Goal: Complete application form

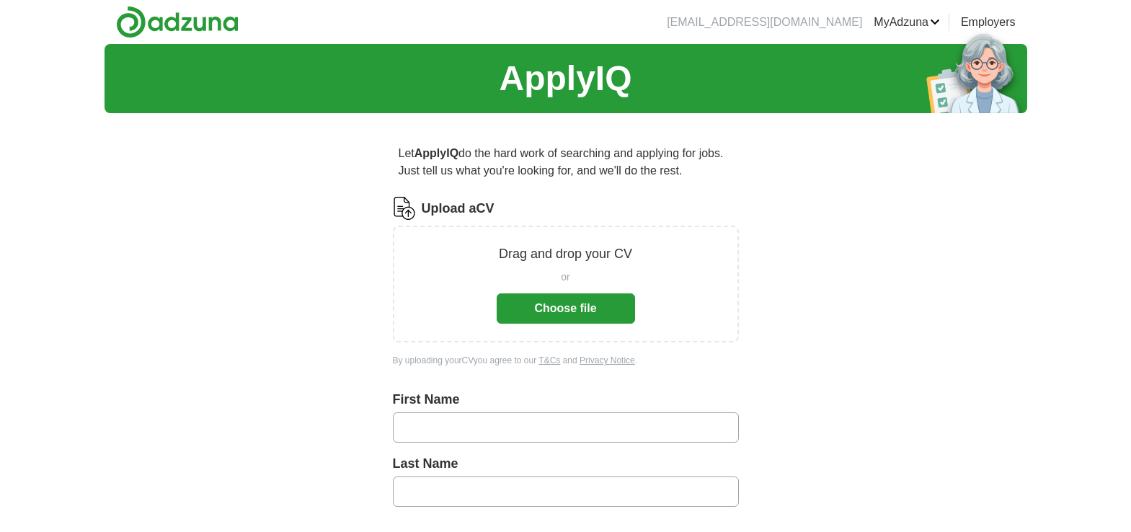
scroll to position [72, 0]
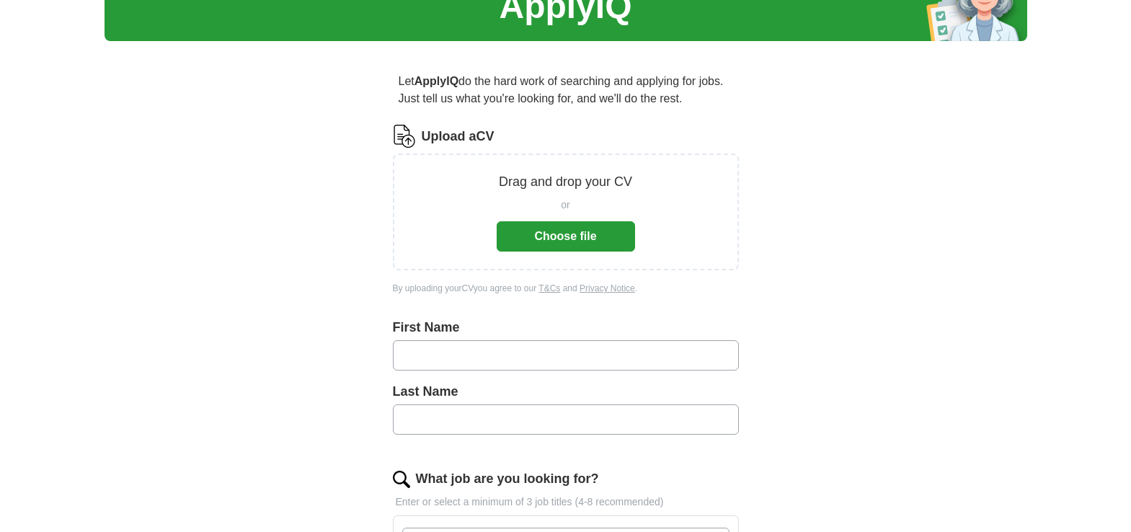
click at [555, 226] on button "Choose file" at bounding box center [565, 236] width 138 height 30
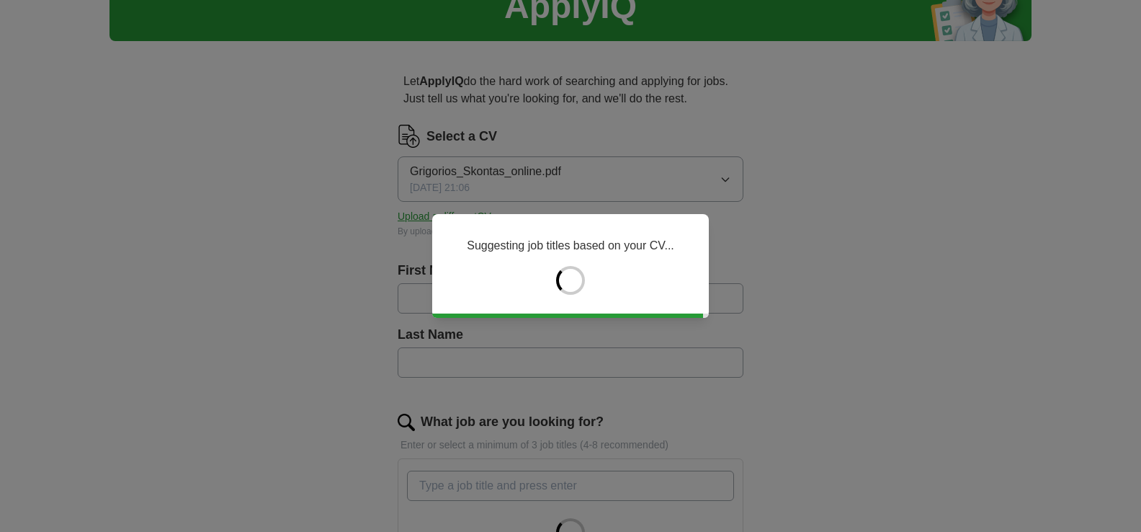
type input "*********"
type input "*******"
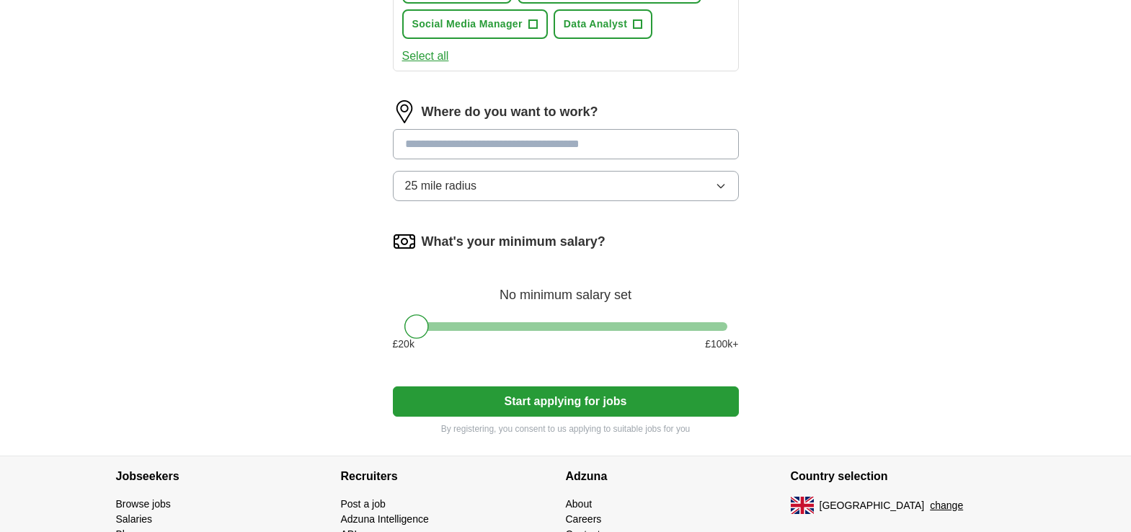
scroll to position [721, 0]
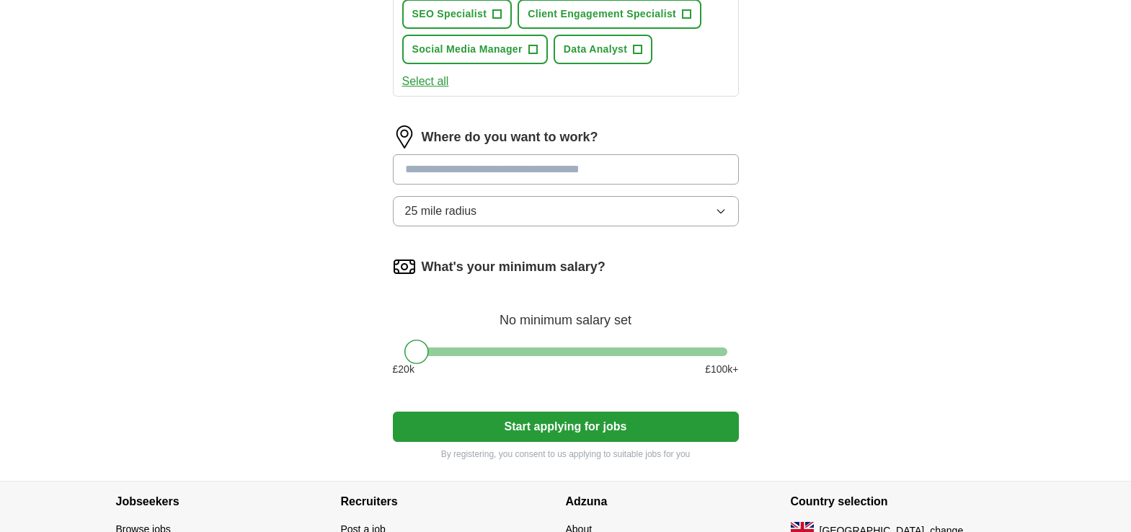
click at [551, 168] on input at bounding box center [566, 169] width 346 height 30
click at [533, 205] on div "Where do you want to work? 25 mile radius" at bounding box center [566, 181] width 346 height 112
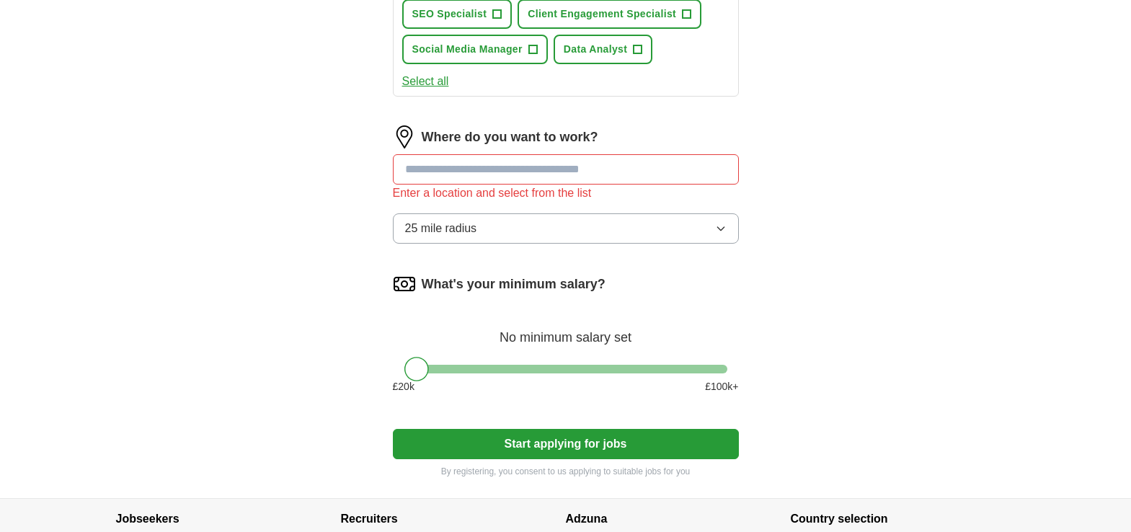
click at [535, 228] on button "25 mile radius" at bounding box center [566, 228] width 346 height 30
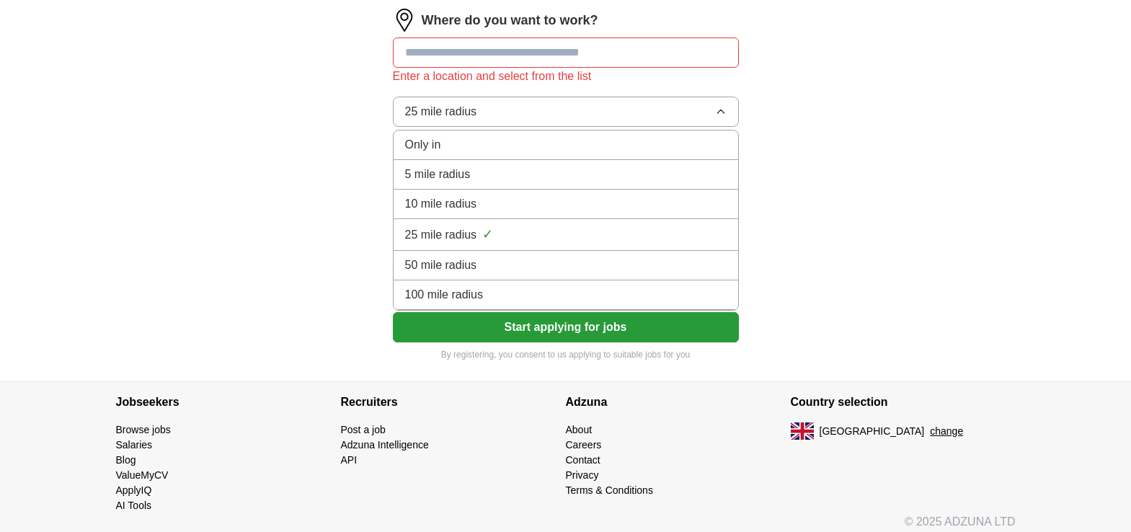
scroll to position [847, 0]
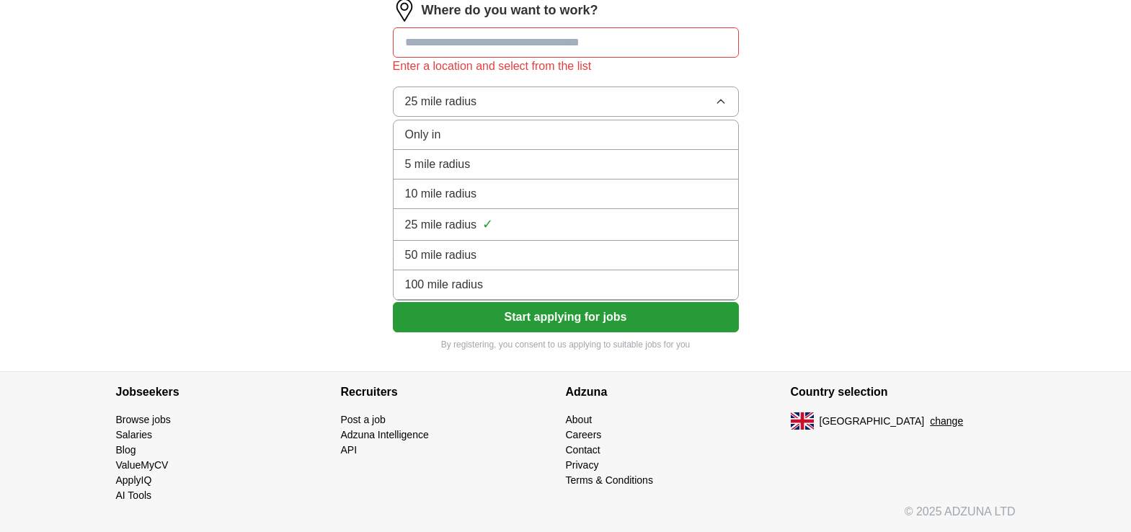
click at [527, 275] on li "100 mile radius" at bounding box center [565, 285] width 344 height 30
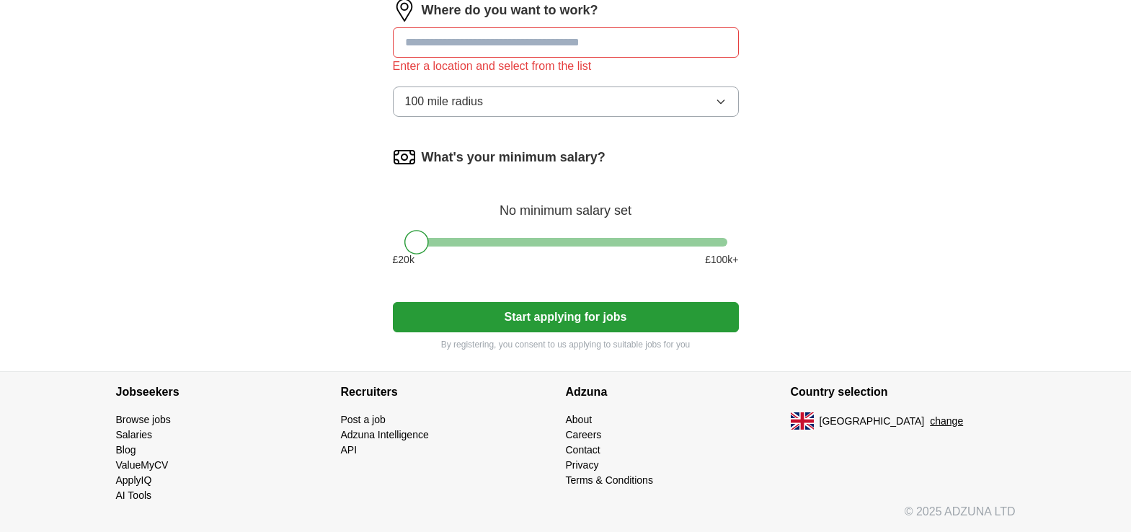
click at [527, 49] on input at bounding box center [566, 42] width 346 height 30
type input "*"
click at [620, 306] on button "Start applying for jobs" at bounding box center [566, 317] width 346 height 30
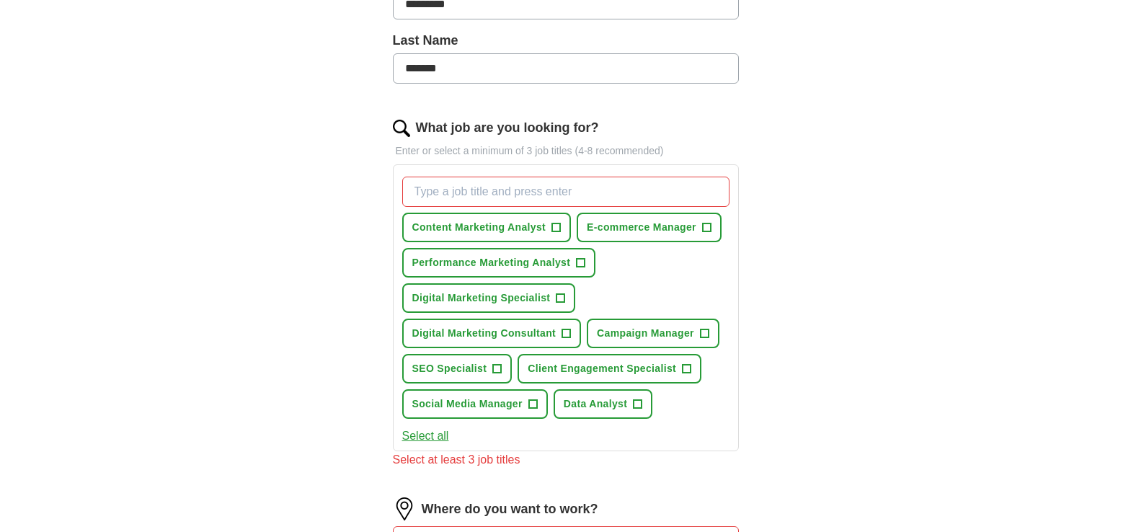
scroll to position [360, 0]
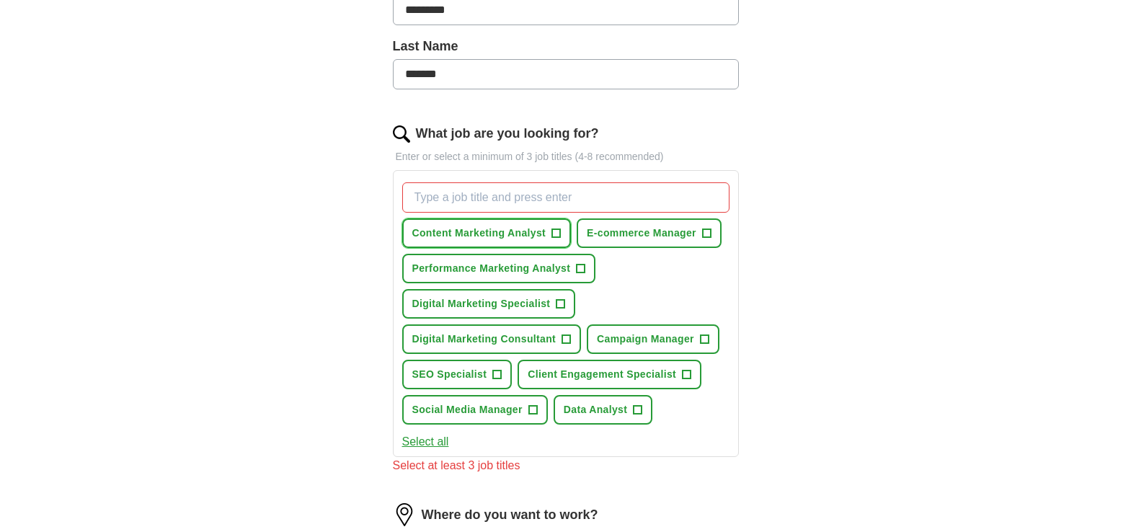
click at [561, 231] on span "+" at bounding box center [555, 232] width 9 height 9
click at [578, 267] on span "+" at bounding box center [580, 269] width 9 height 12
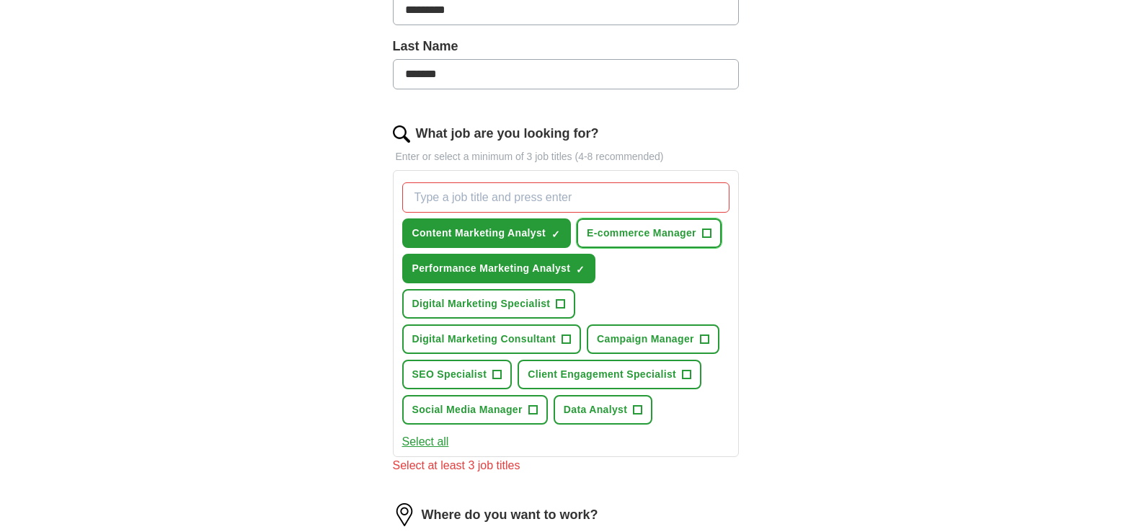
click at [704, 235] on span "+" at bounding box center [706, 234] width 9 height 12
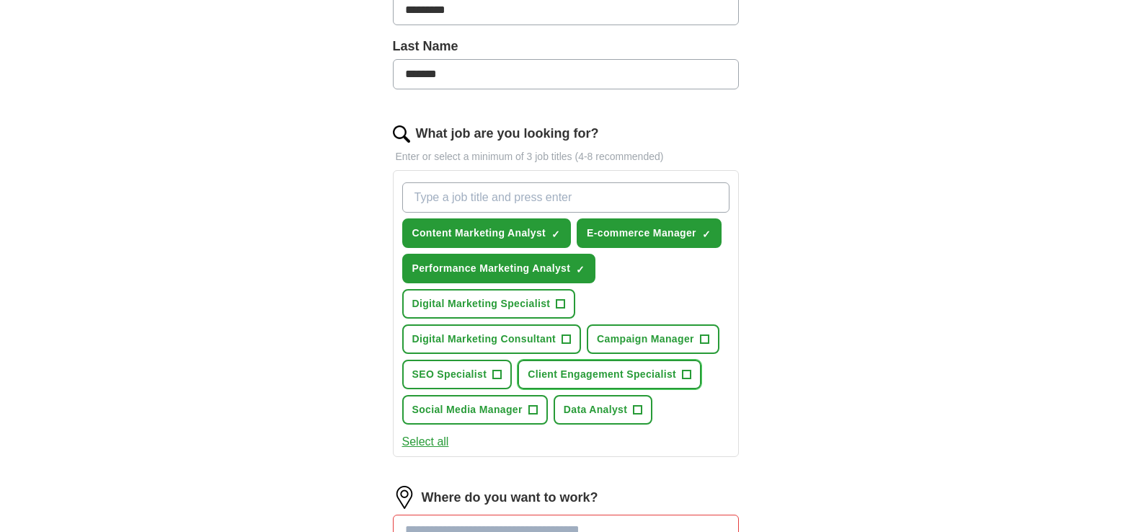
click at [681, 375] on button "Client Engagement Specialist +" at bounding box center [609, 375] width 184 height 30
click at [632, 408] on button "Data Analyst +" at bounding box center [602, 410] width 99 height 30
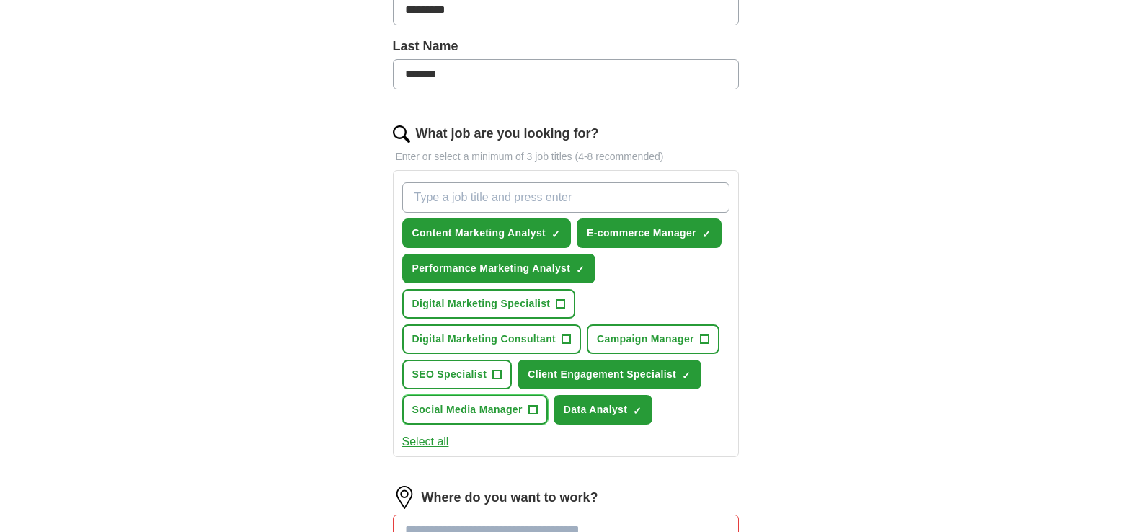
click at [521, 408] on span "Social Media Manager" at bounding box center [467, 409] width 110 height 15
click at [484, 376] on span "SEO Specialist" at bounding box center [449, 374] width 75 height 15
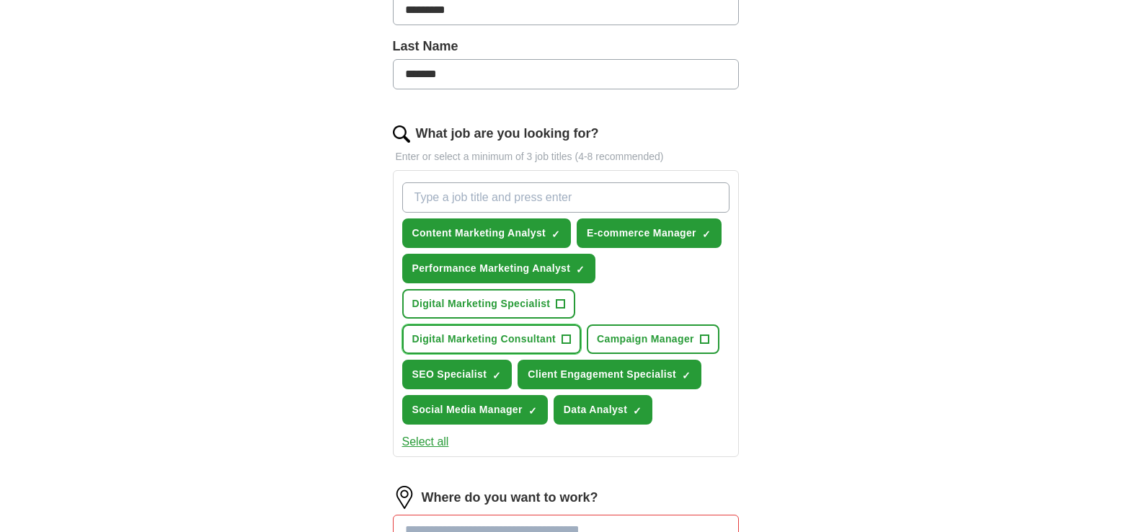
click at [576, 331] on button "Digital Marketing Consultant +" at bounding box center [491, 339] width 179 height 30
click at [559, 301] on span "+" at bounding box center [560, 304] width 9 height 12
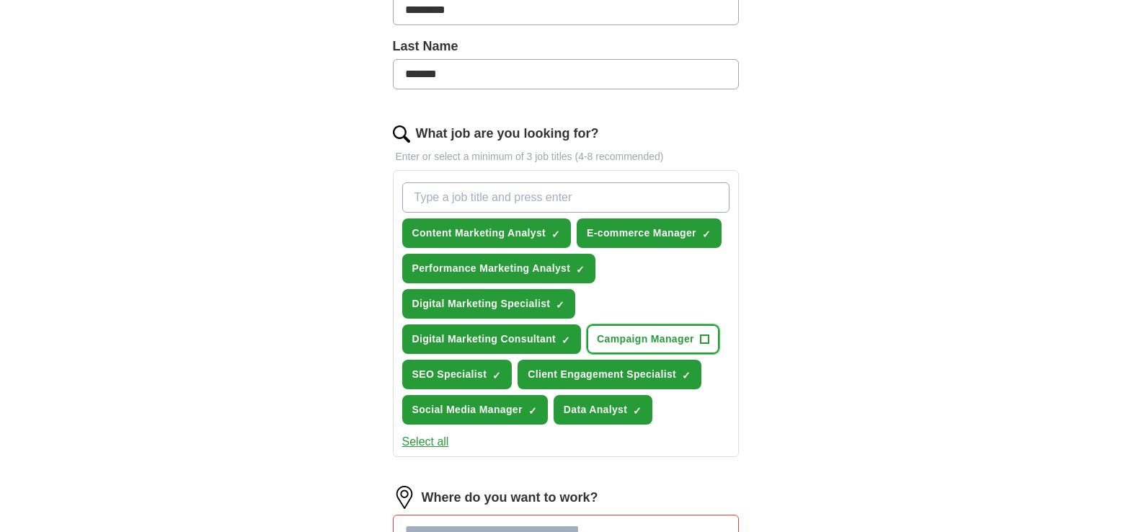
click at [690, 339] on span "Campaign Manager" at bounding box center [645, 338] width 97 height 15
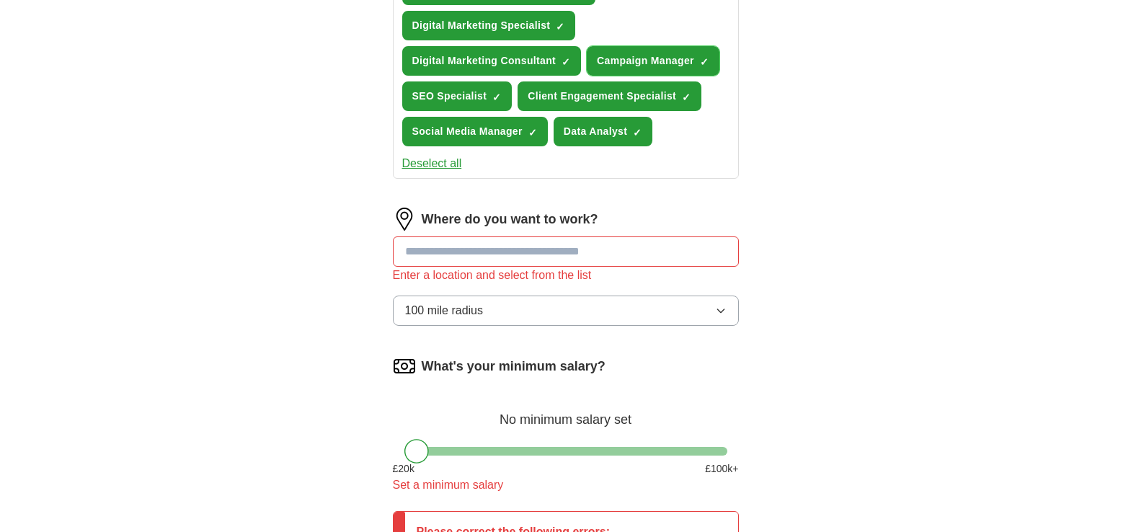
scroll to position [721, 0]
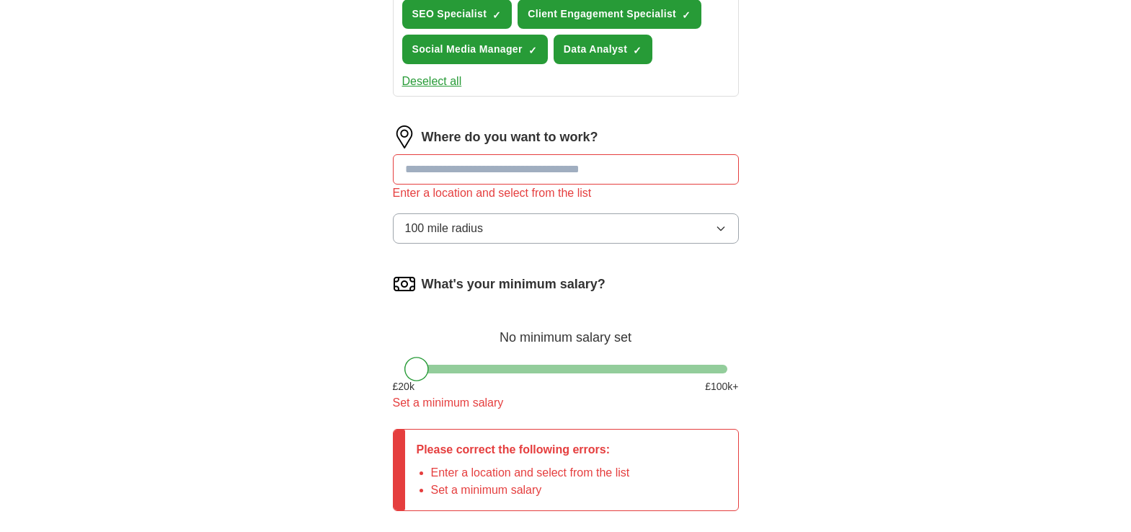
click at [504, 174] on input at bounding box center [566, 169] width 346 height 30
click at [499, 228] on button "100 mile radius" at bounding box center [566, 228] width 346 height 30
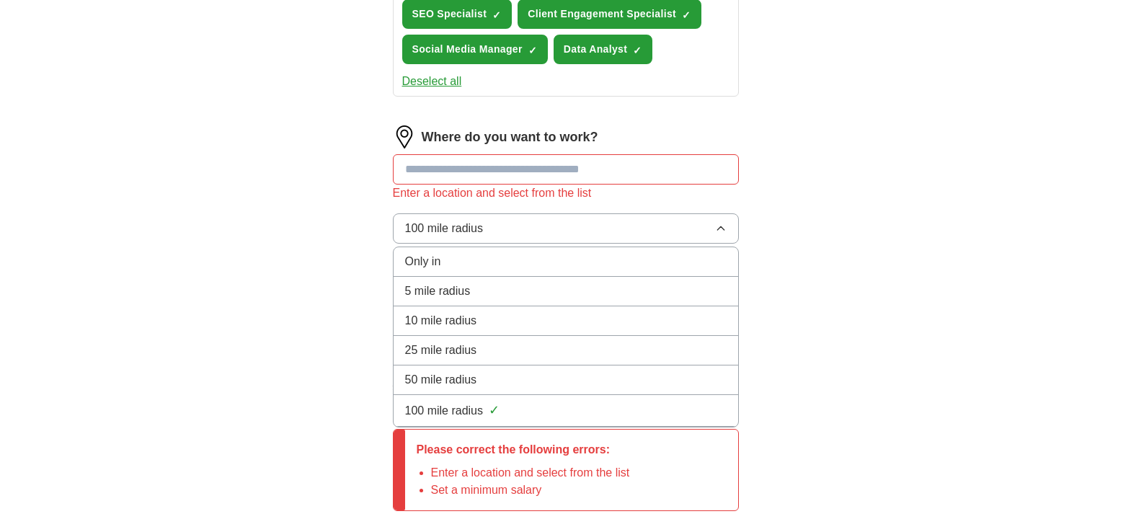
click at [514, 175] on input at bounding box center [566, 169] width 346 height 30
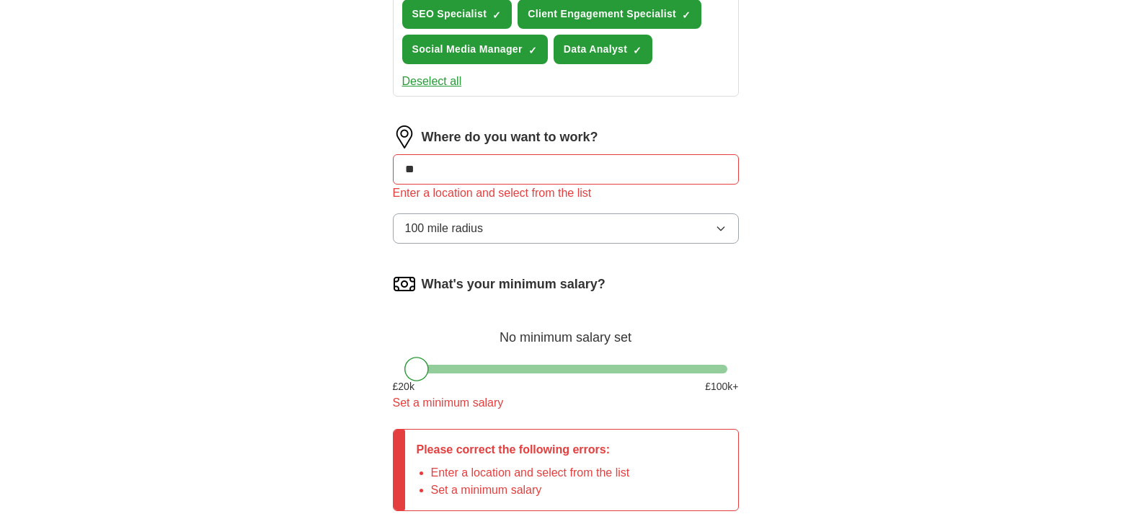
type input "*"
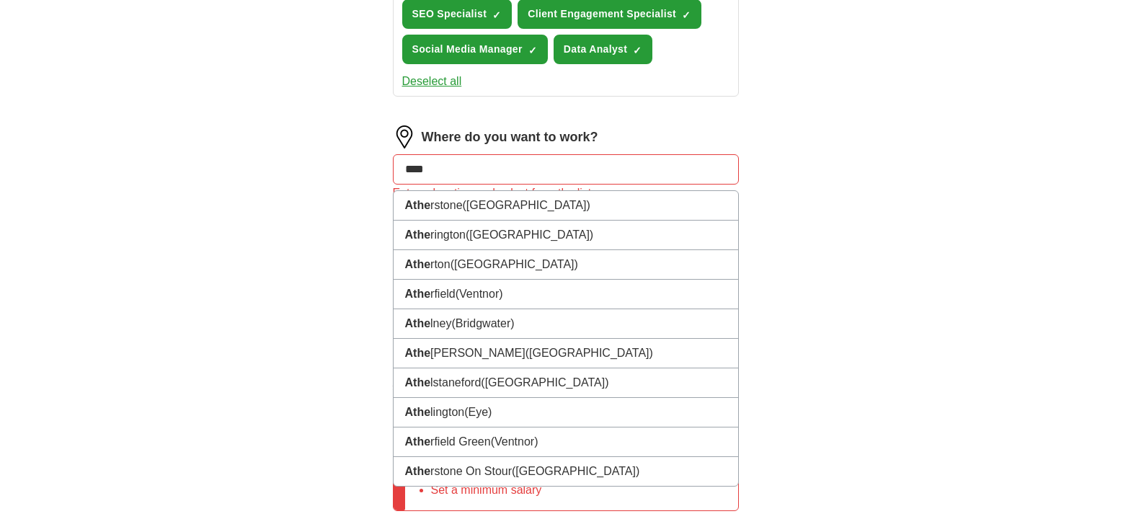
type input "*****"
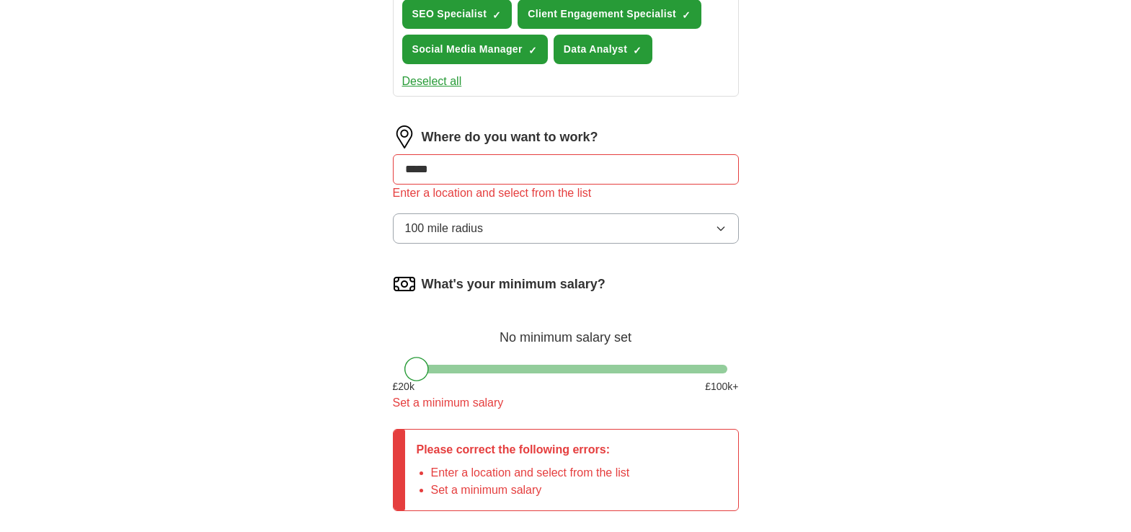
drag, startPoint x: 514, startPoint y: 176, endPoint x: 369, endPoint y: 155, distance: 147.0
click at [369, 155] on div "Let ApplyIQ do the hard work of searching and applying for jobs. Just tell us w…" at bounding box center [565, 3] width 461 height 1199
type input "**"
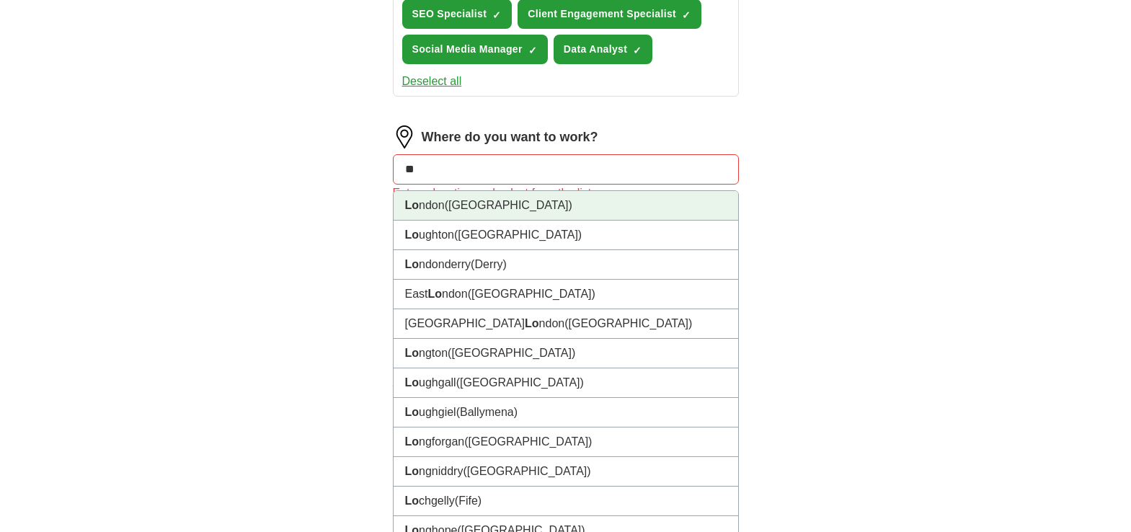
click at [478, 208] on li "Lo ndon ([GEOGRAPHIC_DATA])" at bounding box center [565, 206] width 344 height 30
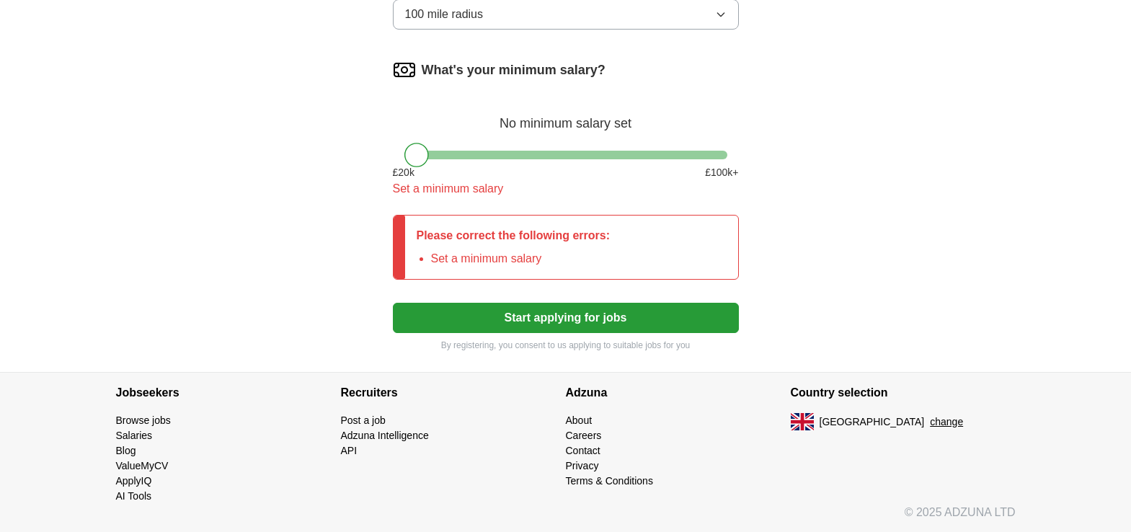
scroll to position [929, 0]
click at [545, 318] on button "Start applying for jobs" at bounding box center [566, 317] width 346 height 30
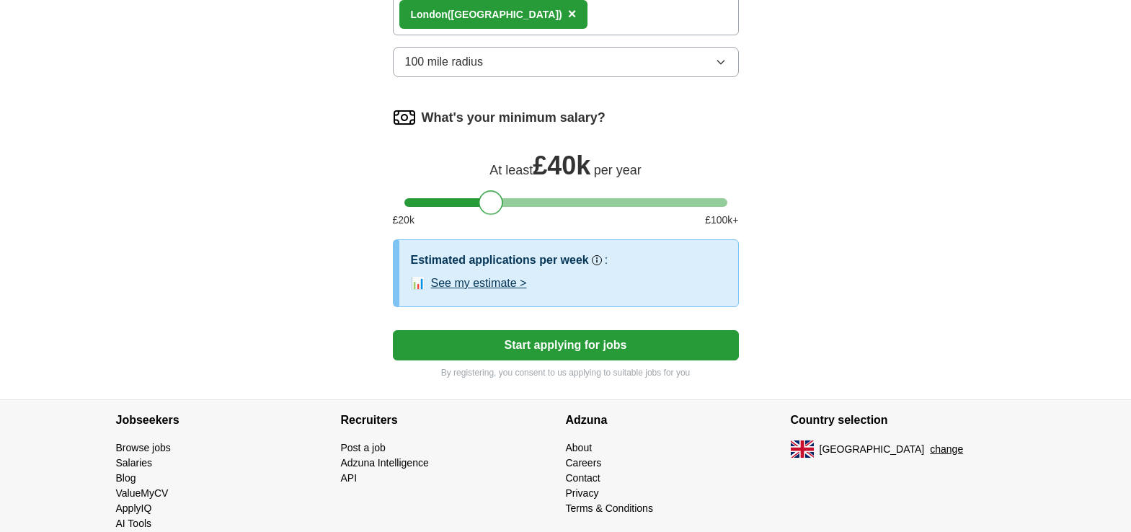
scroll to position [909, 0]
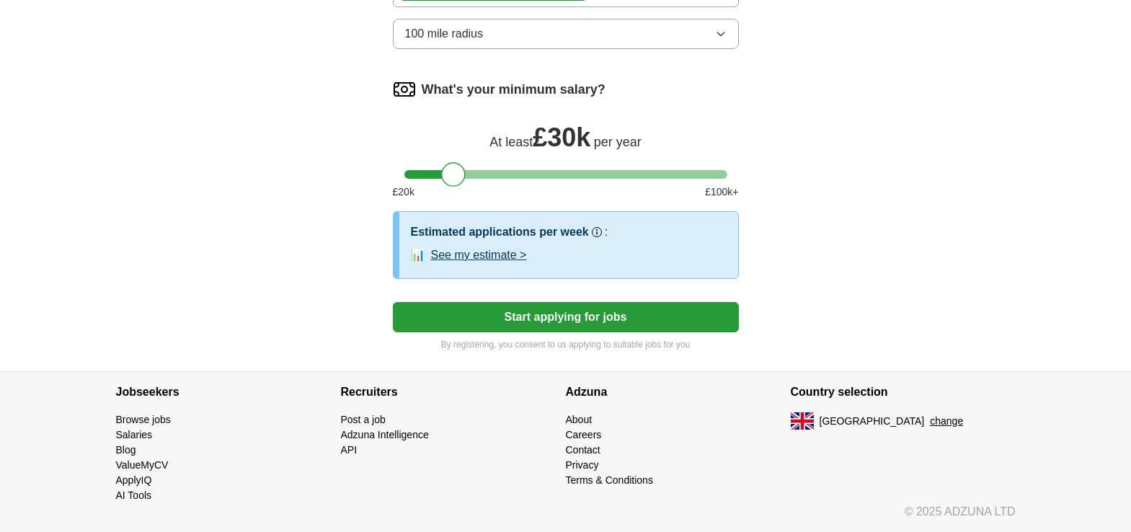
drag, startPoint x: 420, startPoint y: 161, endPoint x: 458, endPoint y: 188, distance: 46.4
click at [458, 188] on div "What's your minimum salary? At least £ 30k per year £ 20 k £ 100 k+" at bounding box center [566, 144] width 346 height 133
click at [586, 312] on button "Start applying for jobs" at bounding box center [566, 317] width 346 height 30
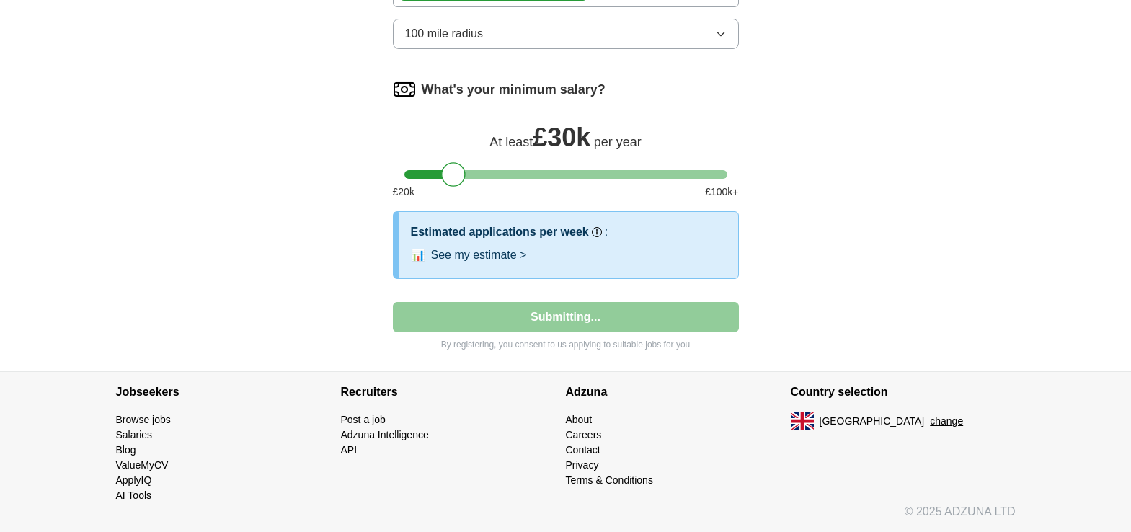
select select "**"
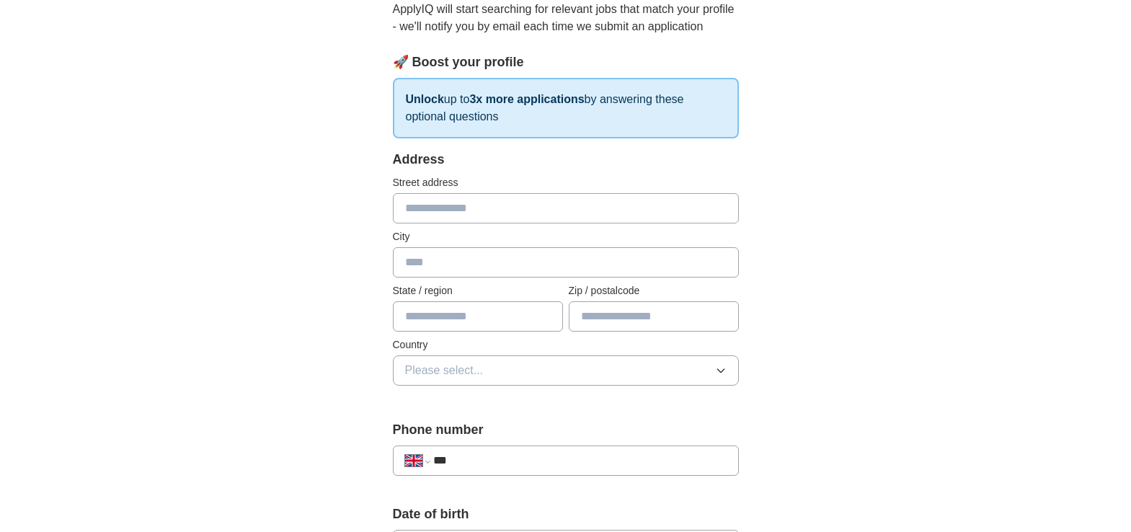
scroll to position [0, 0]
